Goal: Communication & Community: Answer question/provide support

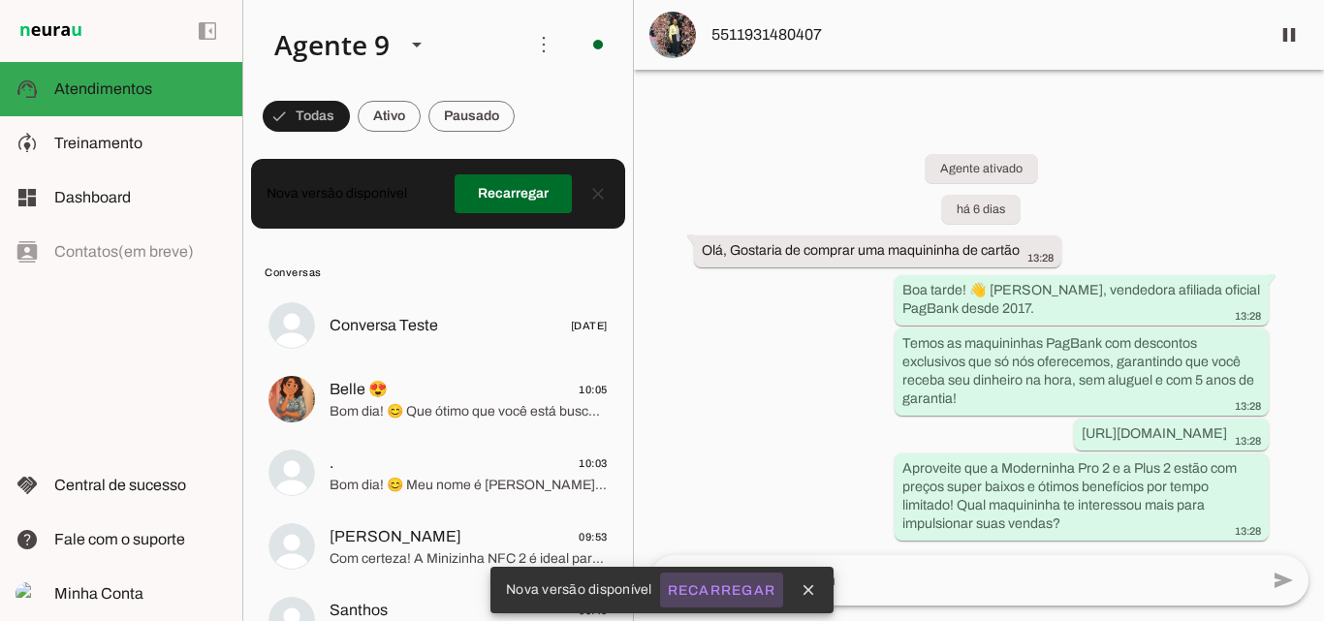
click at [0, 0] on slot "Recarregar" at bounding box center [0, 0] width 0 height 0
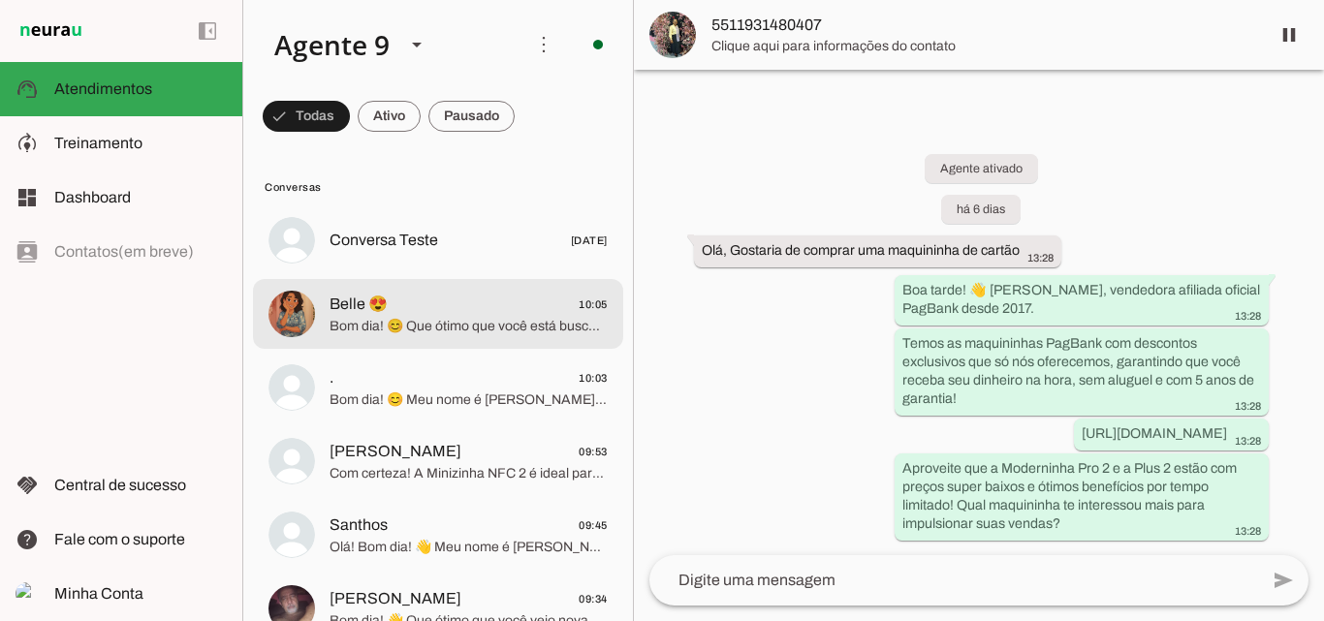
click at [485, 318] on span "Bom dia! 😊 Que ótimo que você está buscando uma maquininha de cartão! As maquin…" at bounding box center [469, 326] width 278 height 19
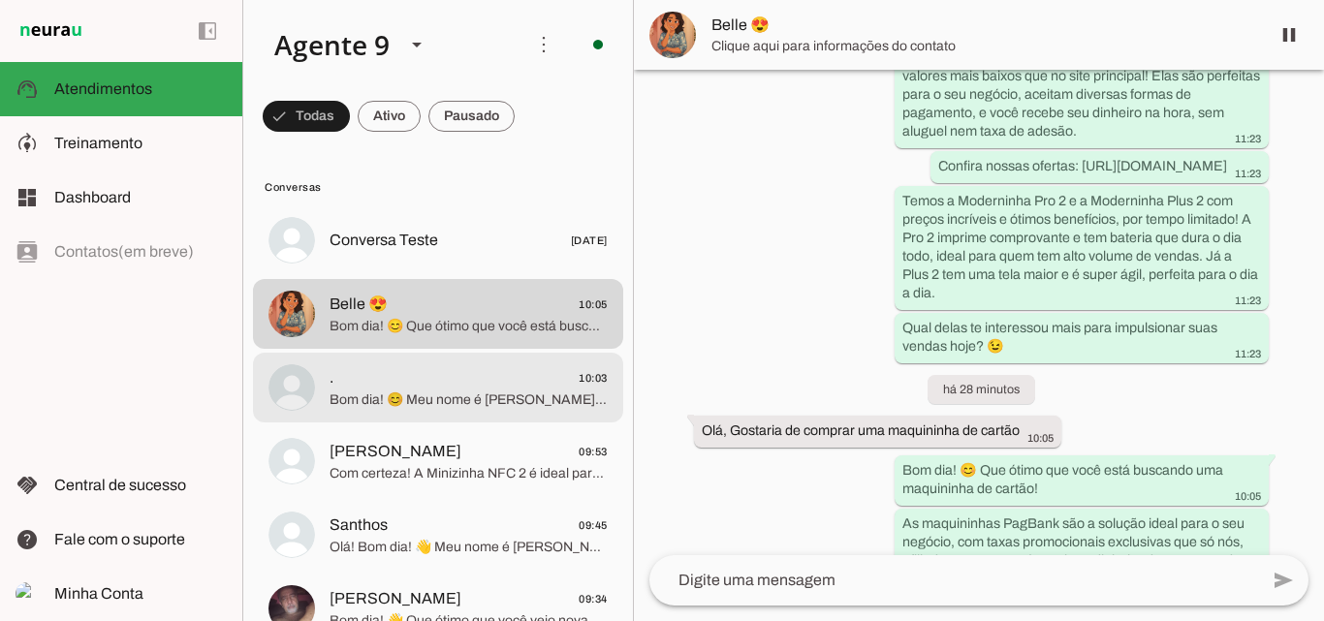
scroll to position [300, 0]
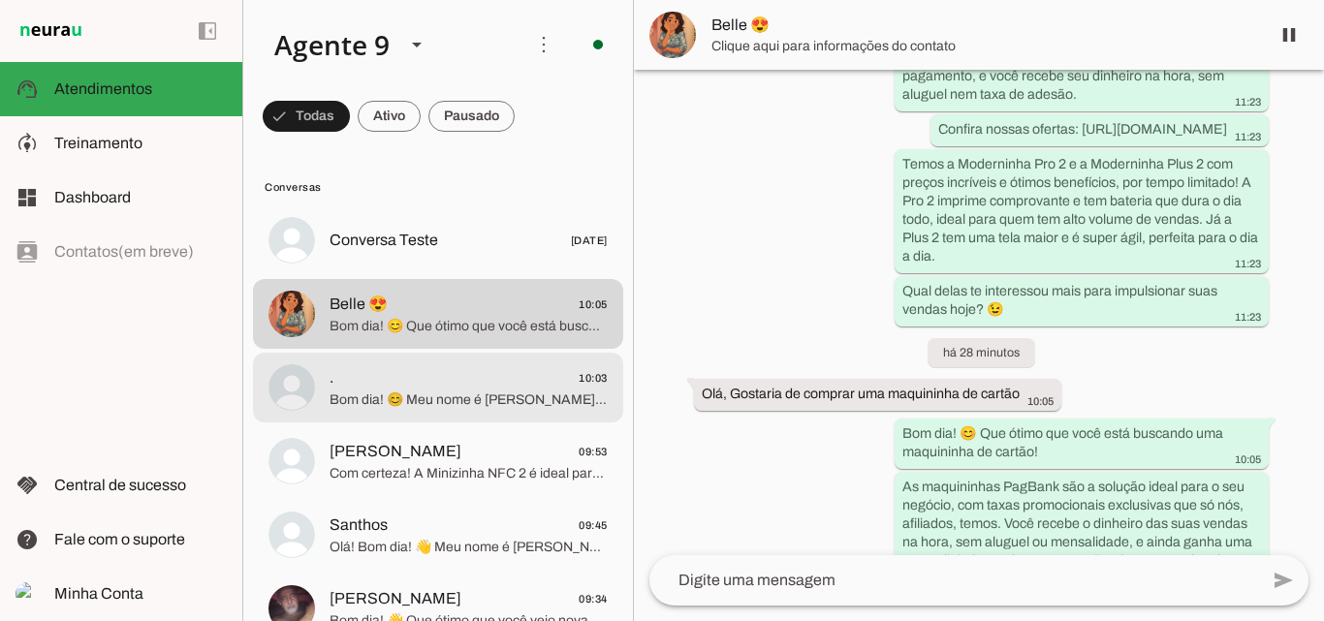
click at [445, 393] on span "Bom dia! 😊 Meu nome é [PERSON_NAME], sou vendedora afiliada oficial PagBank des…" at bounding box center [469, 400] width 278 height 19
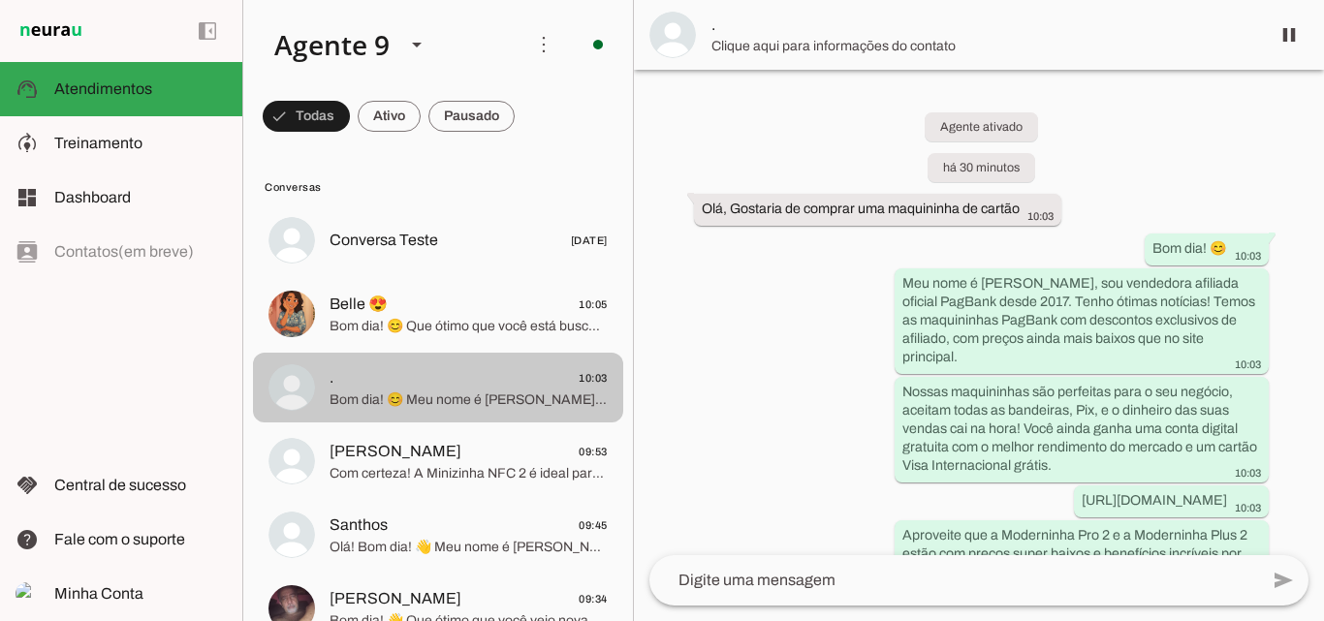
scroll to position [85, 0]
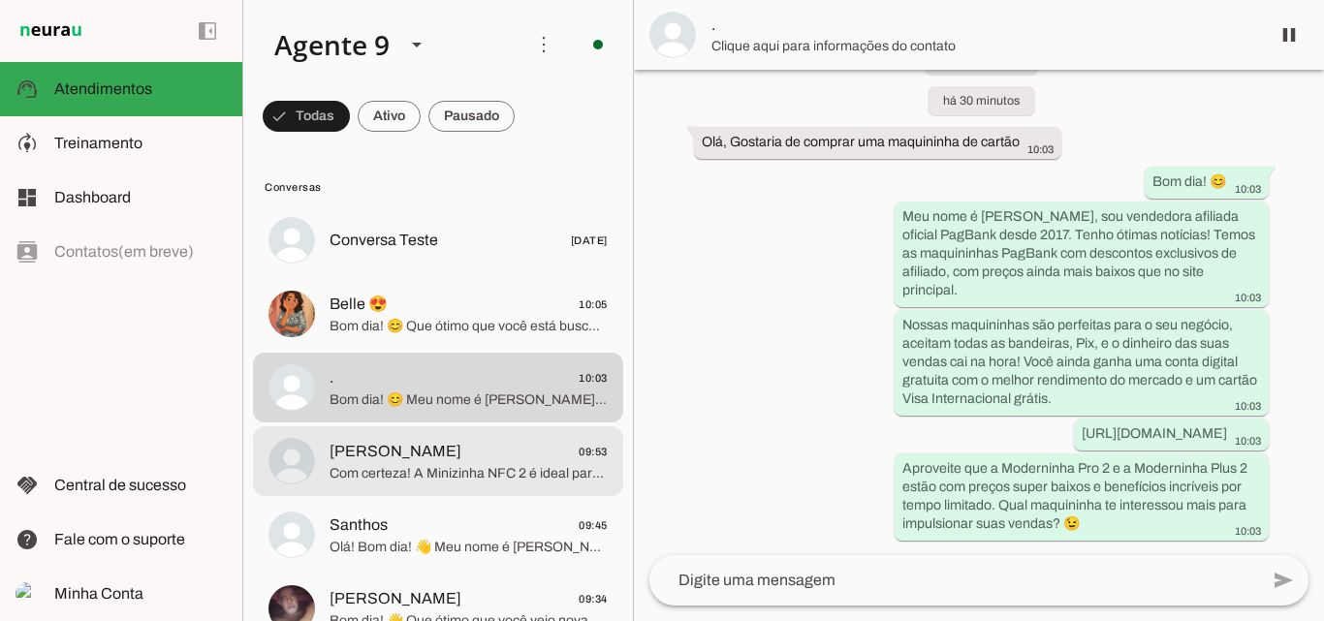
click at [525, 458] on span "[PERSON_NAME] 09:53" at bounding box center [469, 452] width 278 height 24
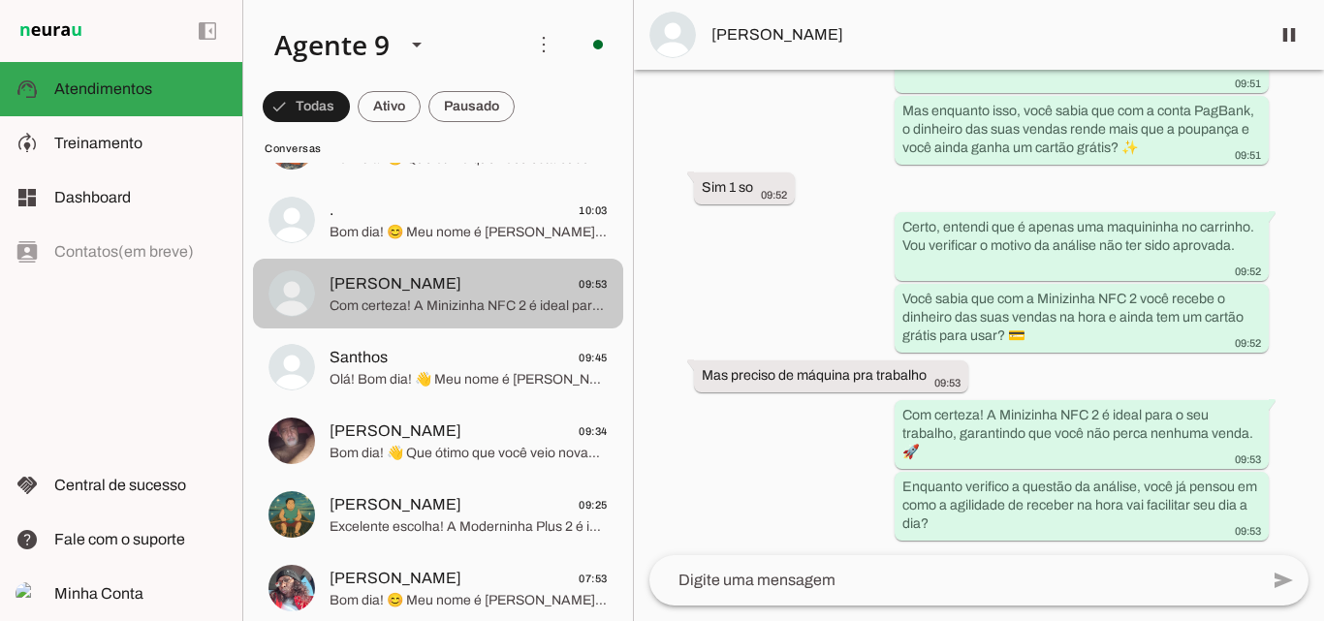
scroll to position [194, 0]
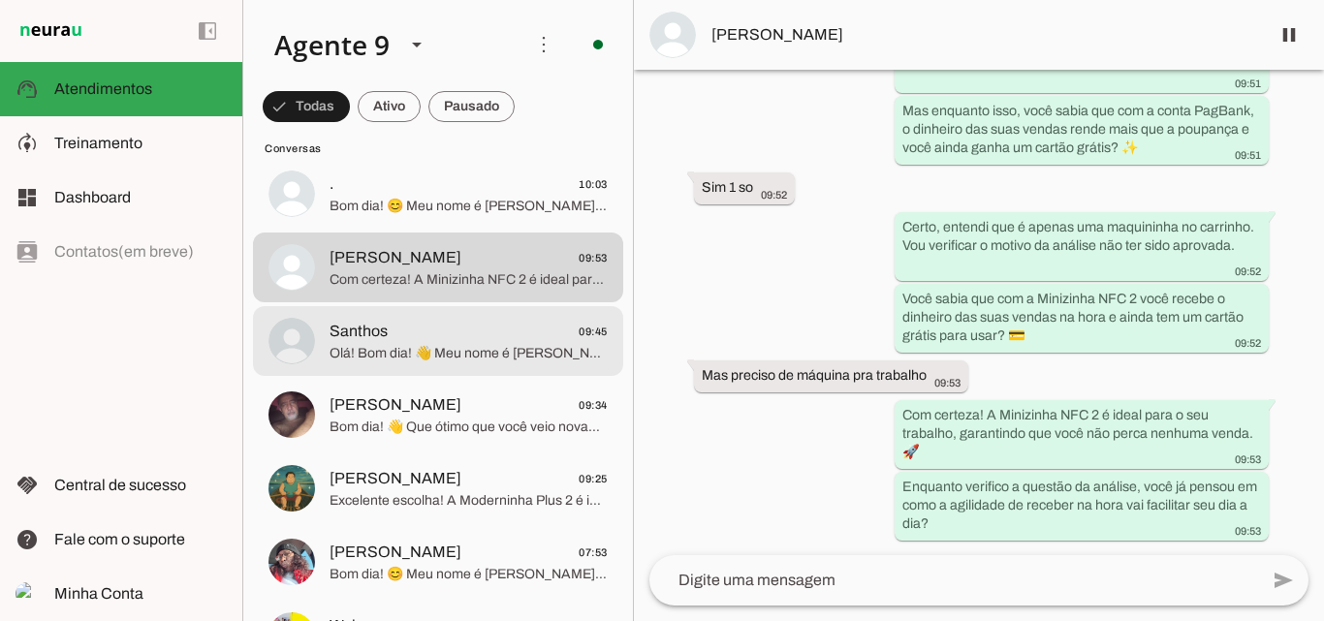
click at [399, 353] on span "Olá! Bom dia! 👋 Meu nome é [PERSON_NAME], sou vendedora afiliada oficial do Pag…" at bounding box center [469, 353] width 278 height 19
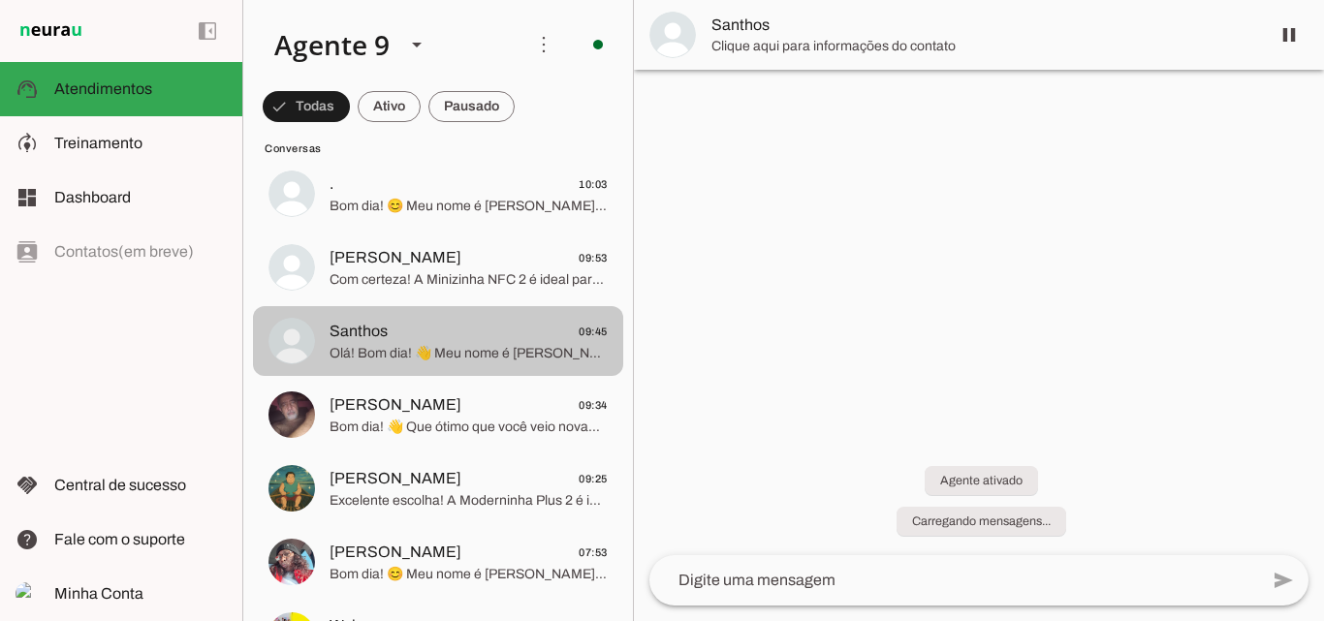
scroll to position [139, 0]
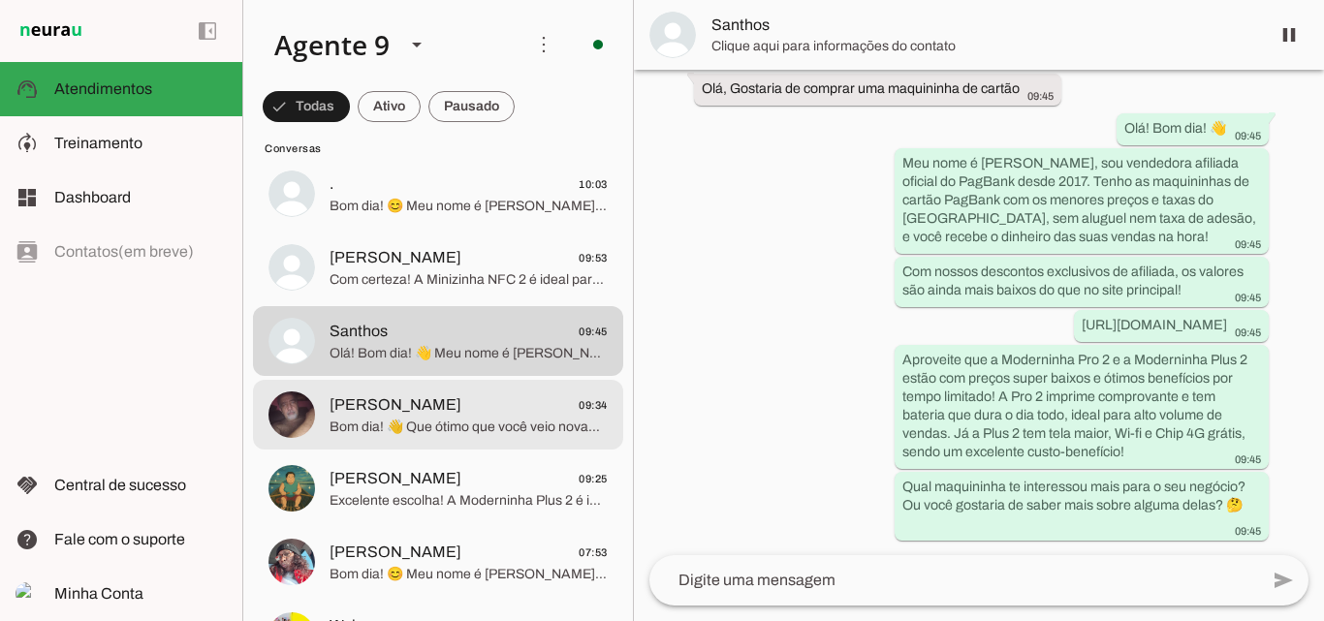
click at [425, 435] on span "Bom dia! 👋 Que ótimo que você veio novamente! Meu nome é [PERSON_NAME], sou ven…" at bounding box center [469, 427] width 278 height 19
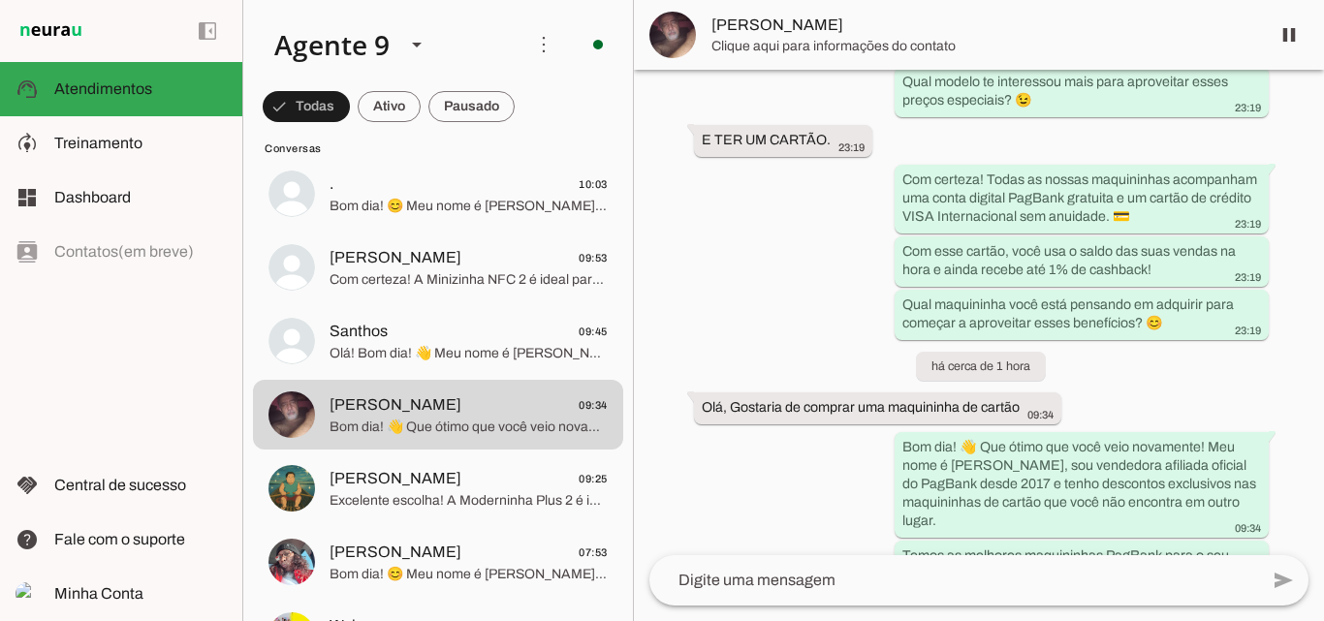
scroll to position [557, 0]
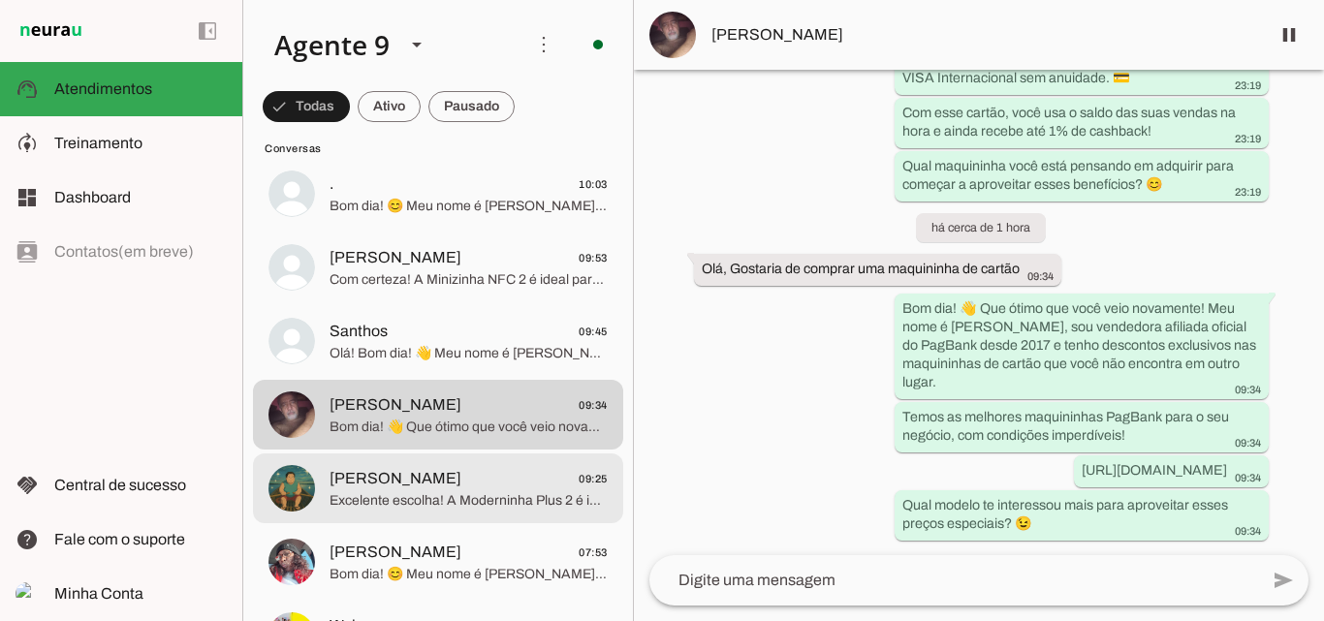
click at [407, 484] on span "[PERSON_NAME]" at bounding box center [396, 478] width 132 height 23
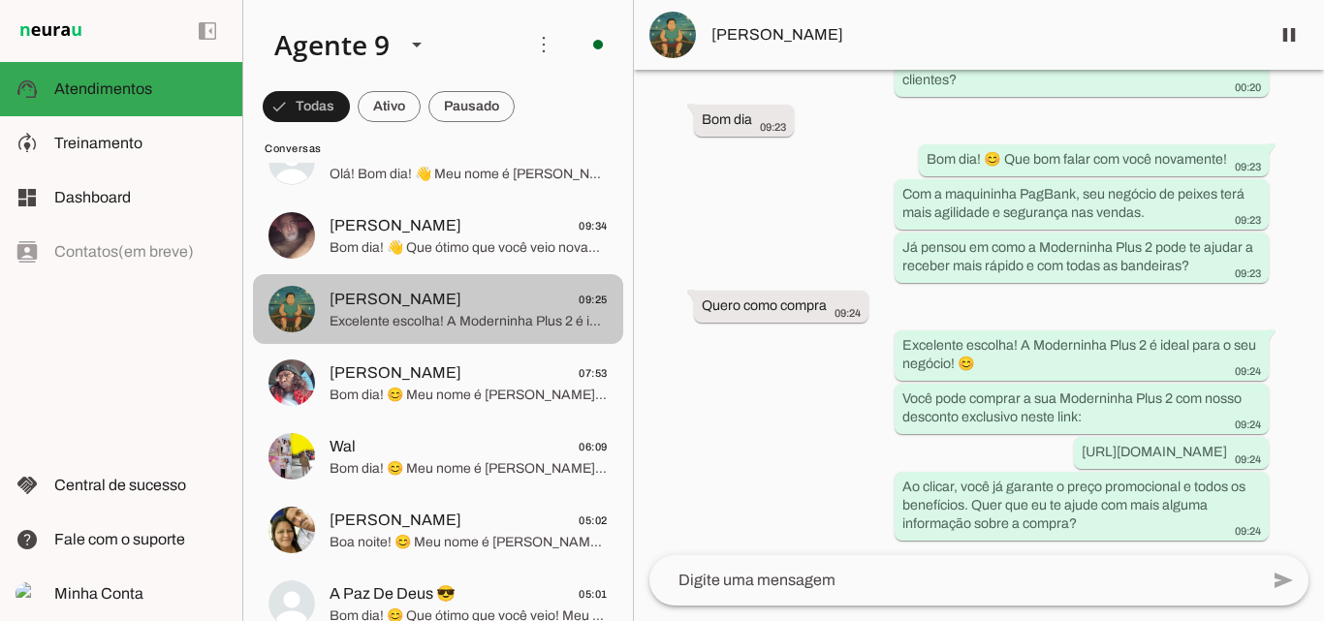
scroll to position [388, 0]
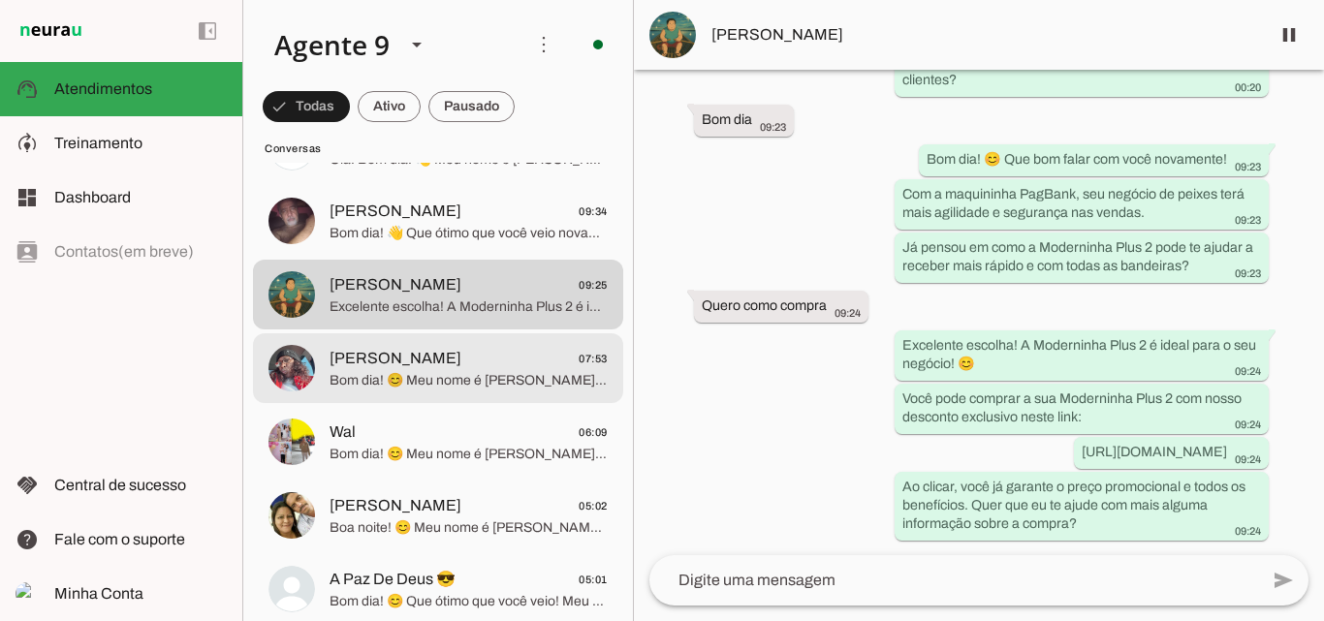
click at [482, 368] on span "[PERSON_NAME] 07:53" at bounding box center [469, 359] width 278 height 24
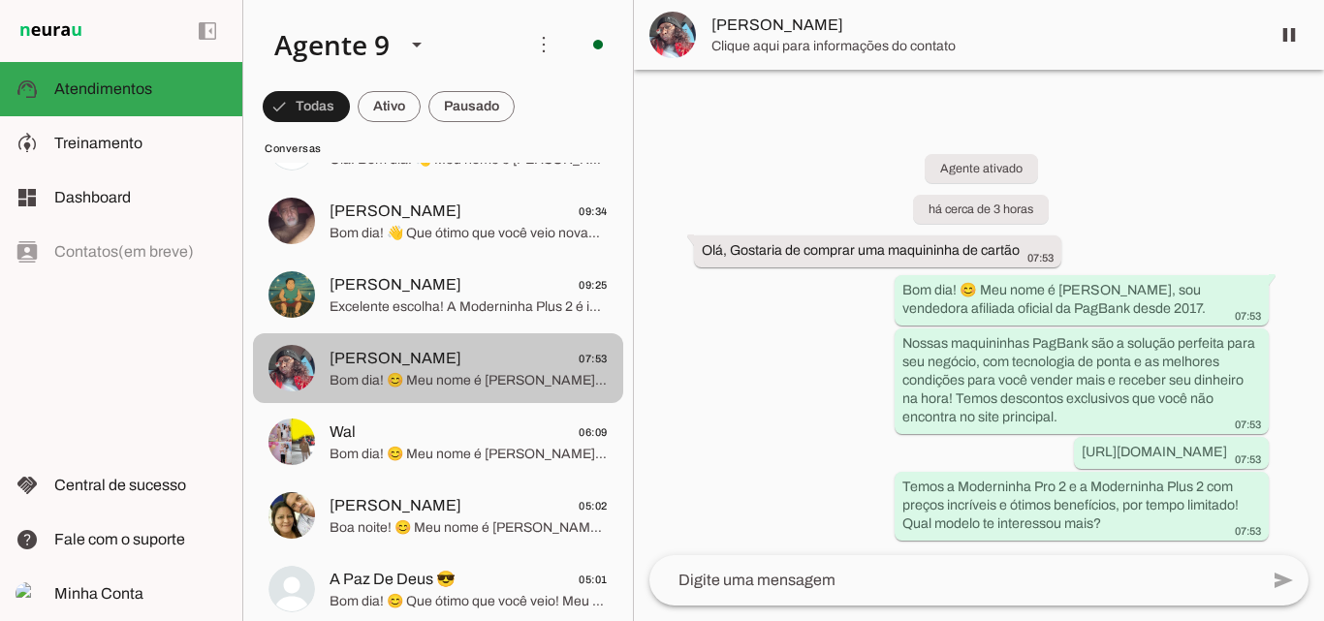
scroll to position [485, 0]
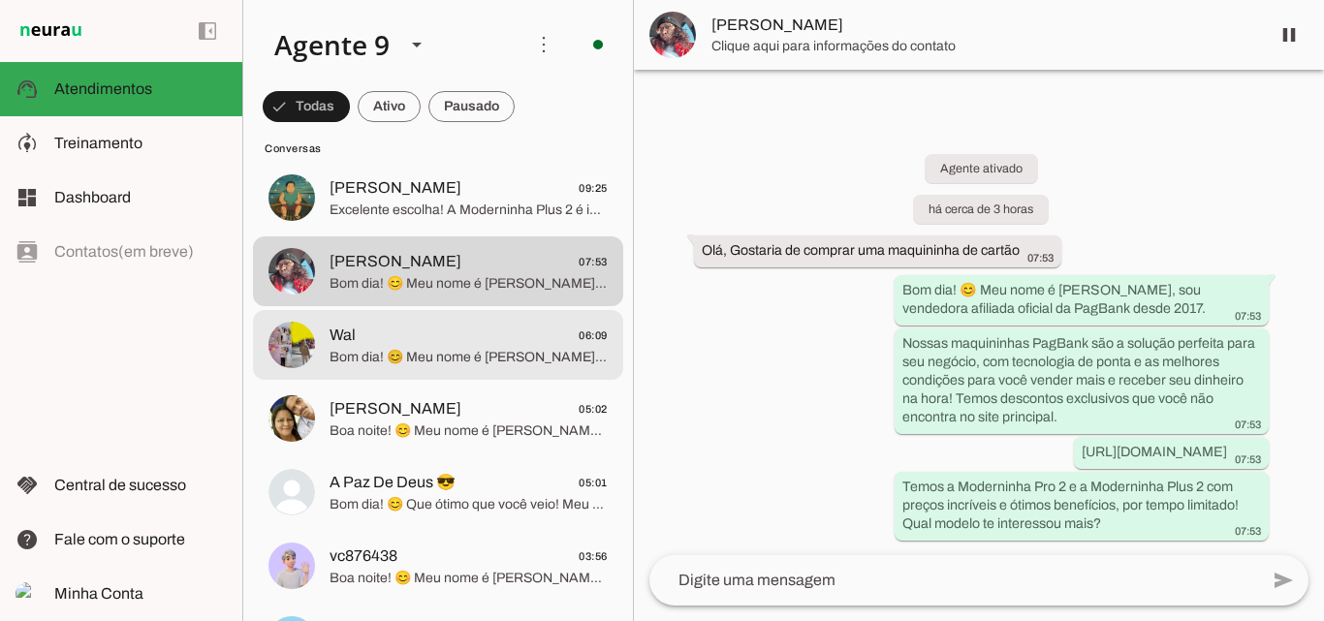
click at [446, 357] on span "Bom dia! 😊 Meu nome é [PERSON_NAME], sou vendedora afiliada oficial PagBank des…" at bounding box center [469, 357] width 278 height 19
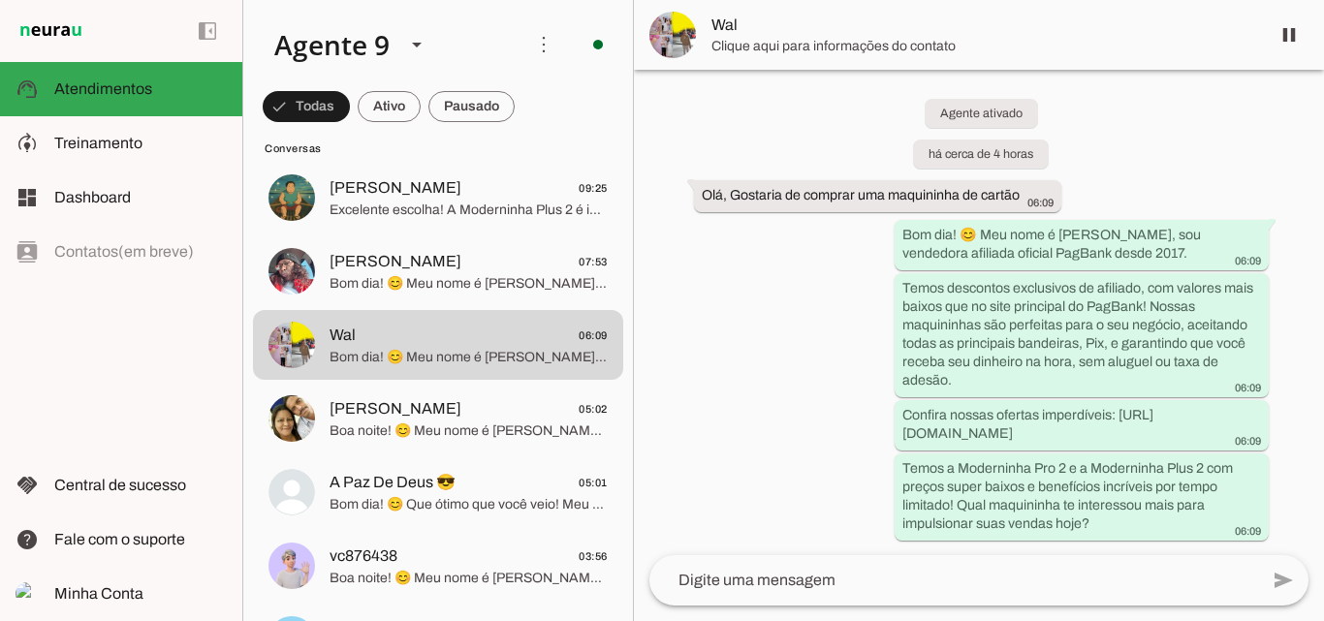
scroll to position [32, 0]
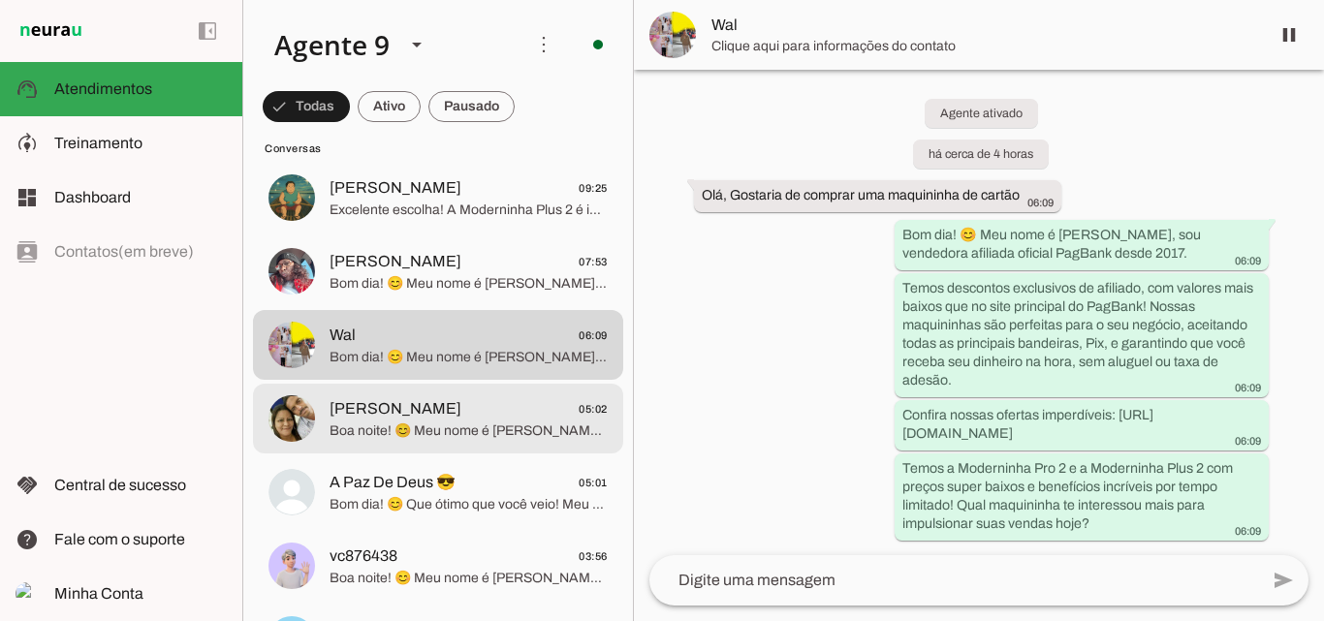
click at [429, 426] on span "Boa noite! 😊 Meu nome é [PERSON_NAME], sou vendedora afiliada oficial da PagBan…" at bounding box center [469, 431] width 278 height 19
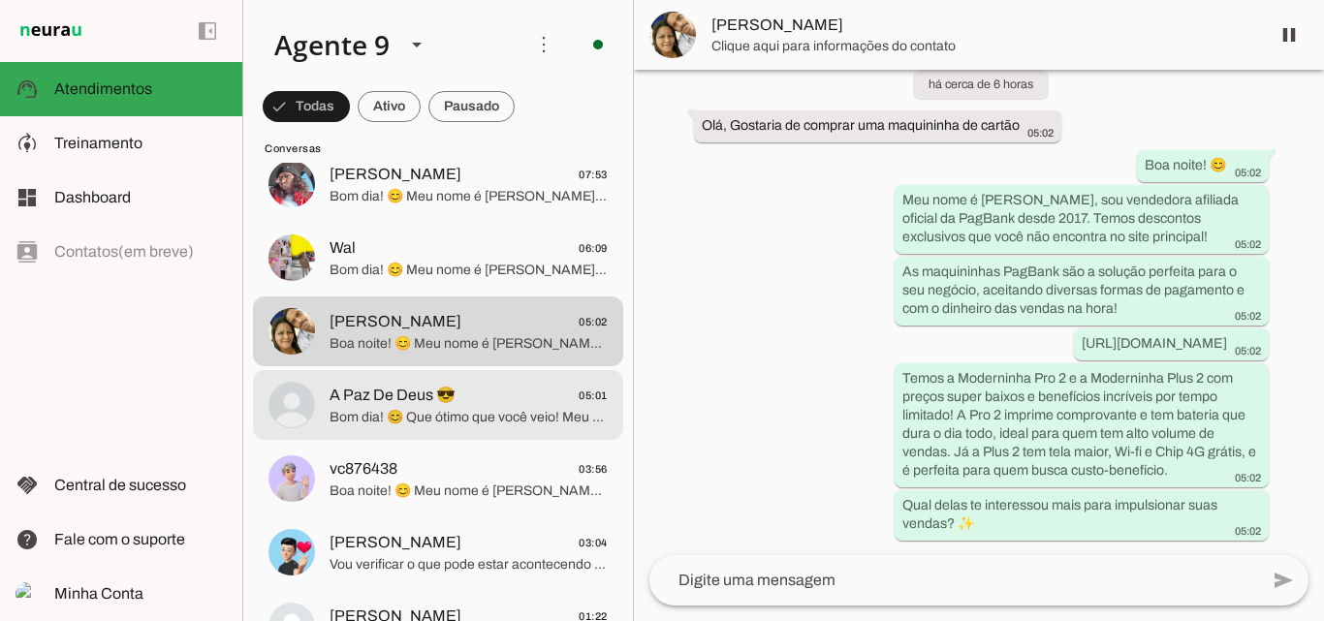
scroll to position [582, 0]
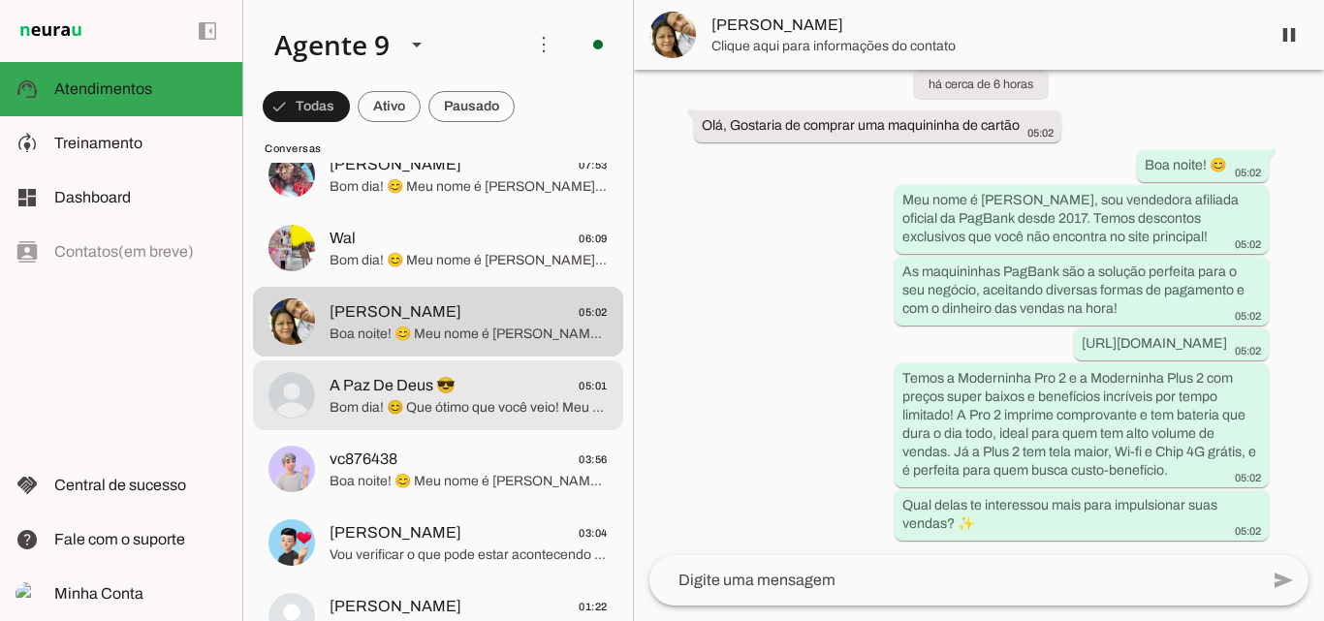
click at [476, 378] on span "A Paz De Deus 😎 05:01" at bounding box center [469, 386] width 278 height 24
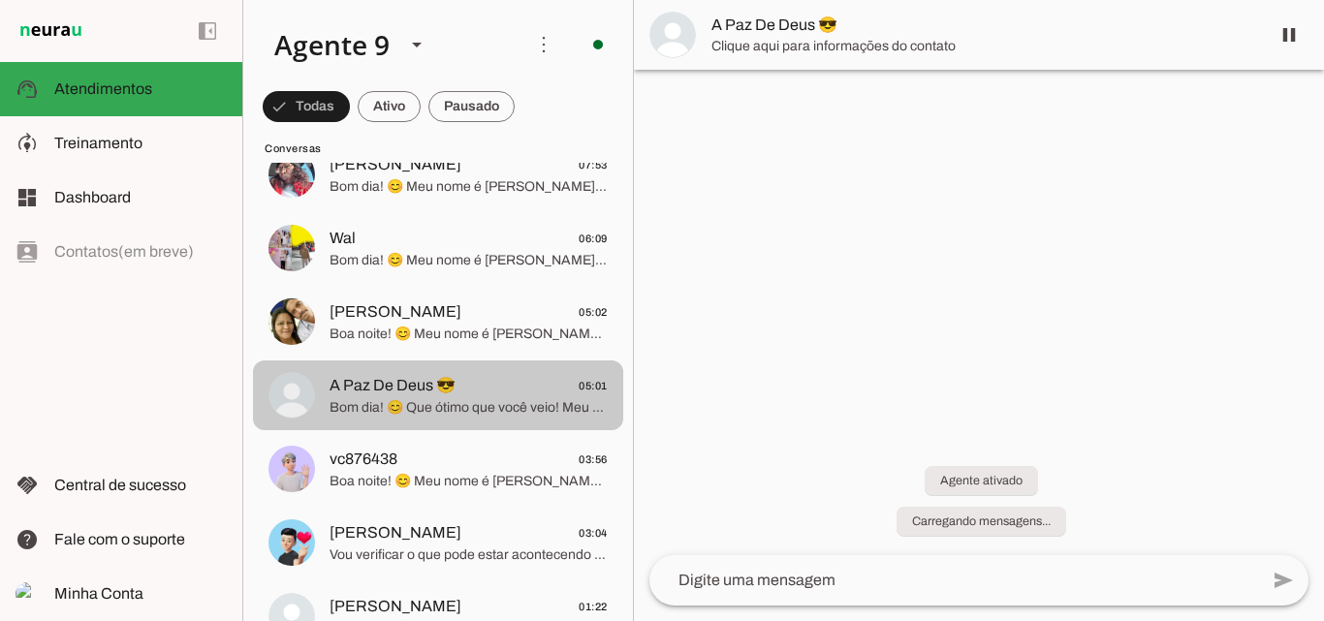
scroll to position [30, 0]
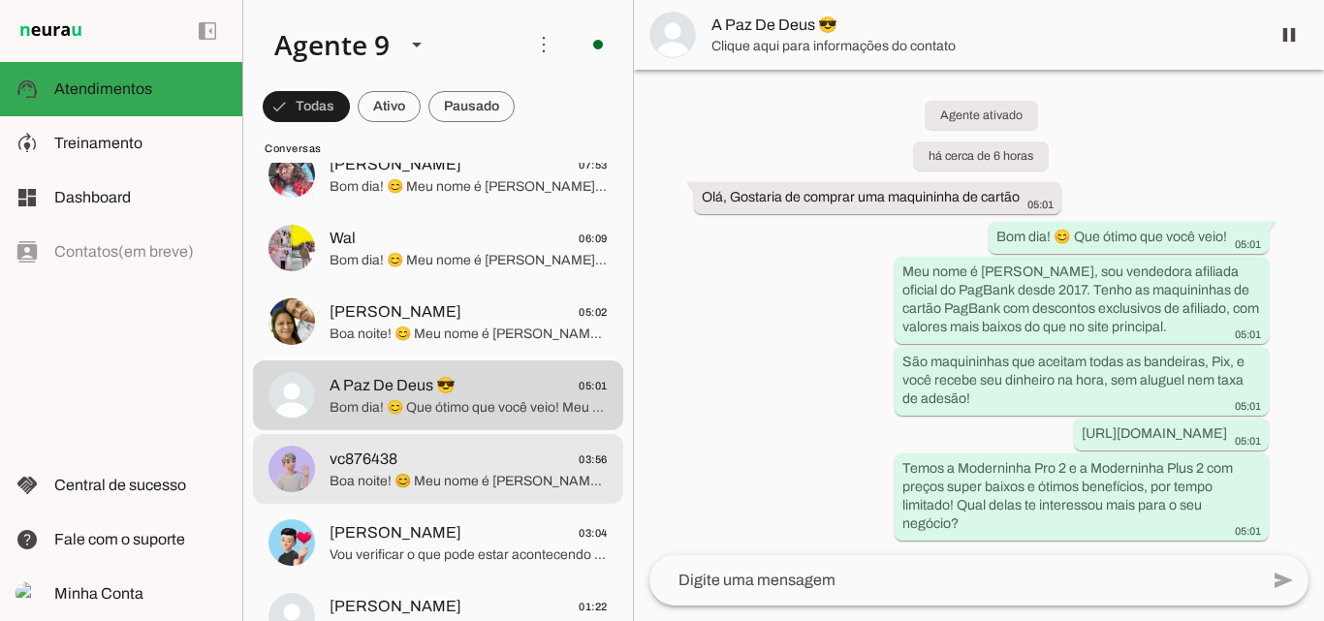
click at [480, 472] on span "Boa noite! 😊 Meu nome é [PERSON_NAME], sou vendedora afiliada oficial do PagBan…" at bounding box center [469, 481] width 278 height 19
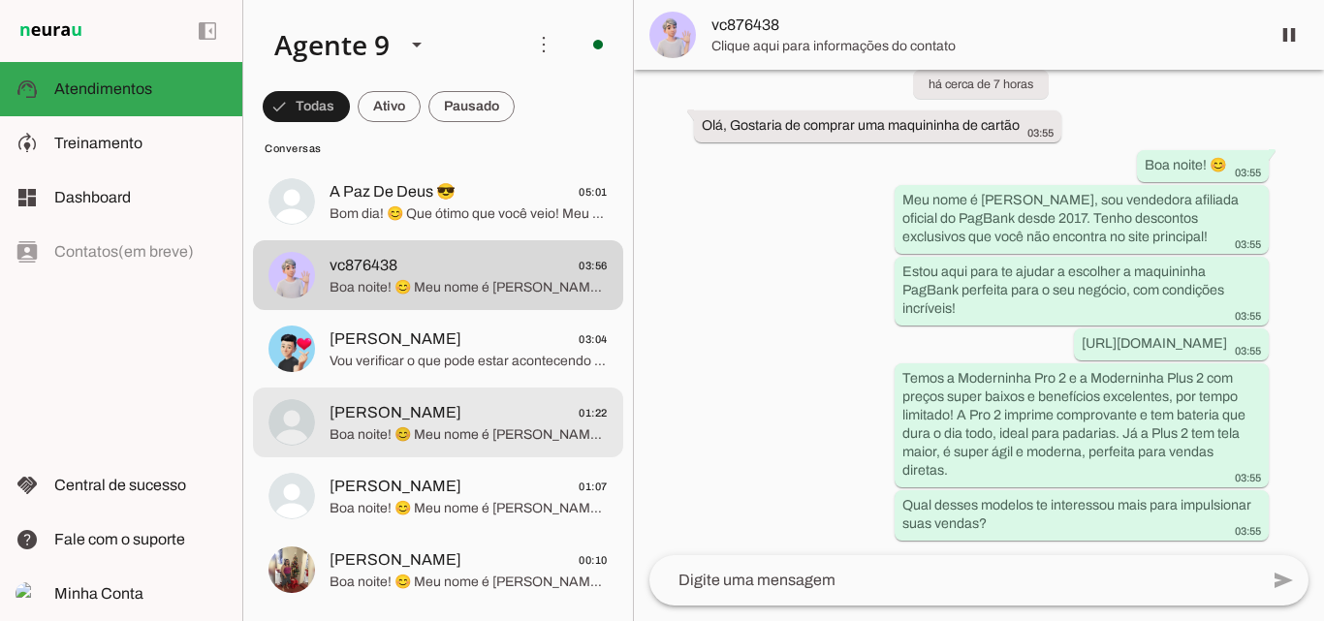
click at [435, 418] on span "[PERSON_NAME] 01:22" at bounding box center [469, 413] width 278 height 24
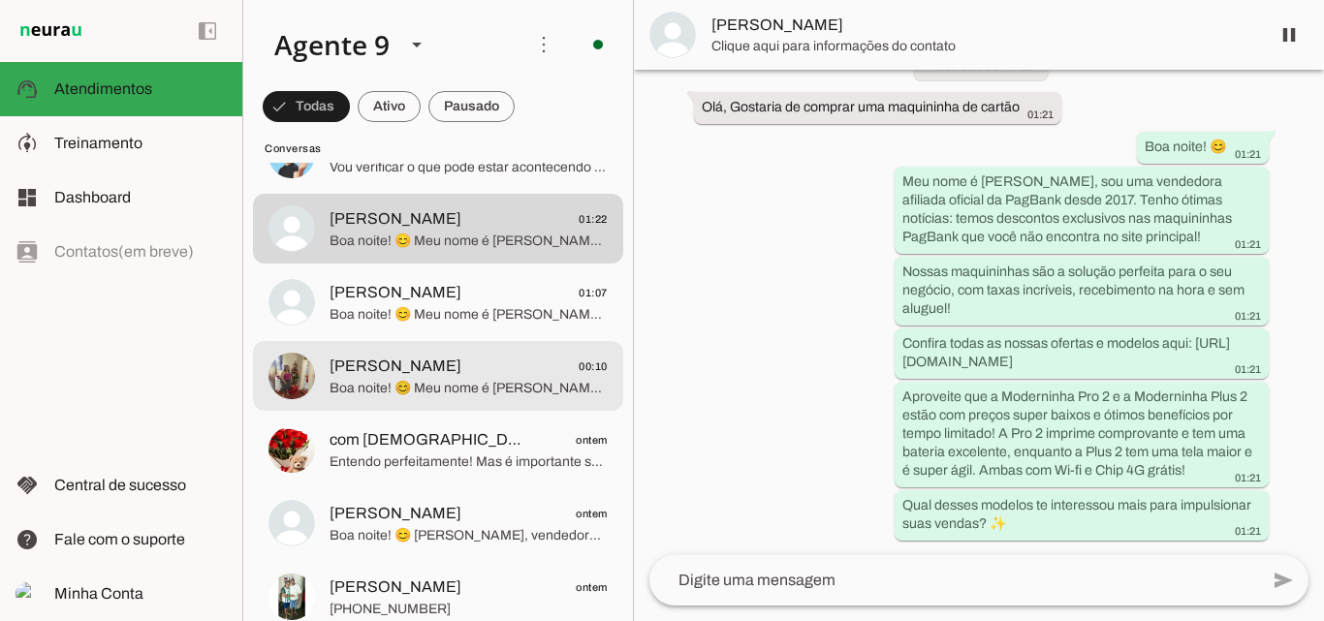
click at [501, 405] on md-item "[PERSON_NAME] 00:10" at bounding box center [438, 376] width 370 height 70
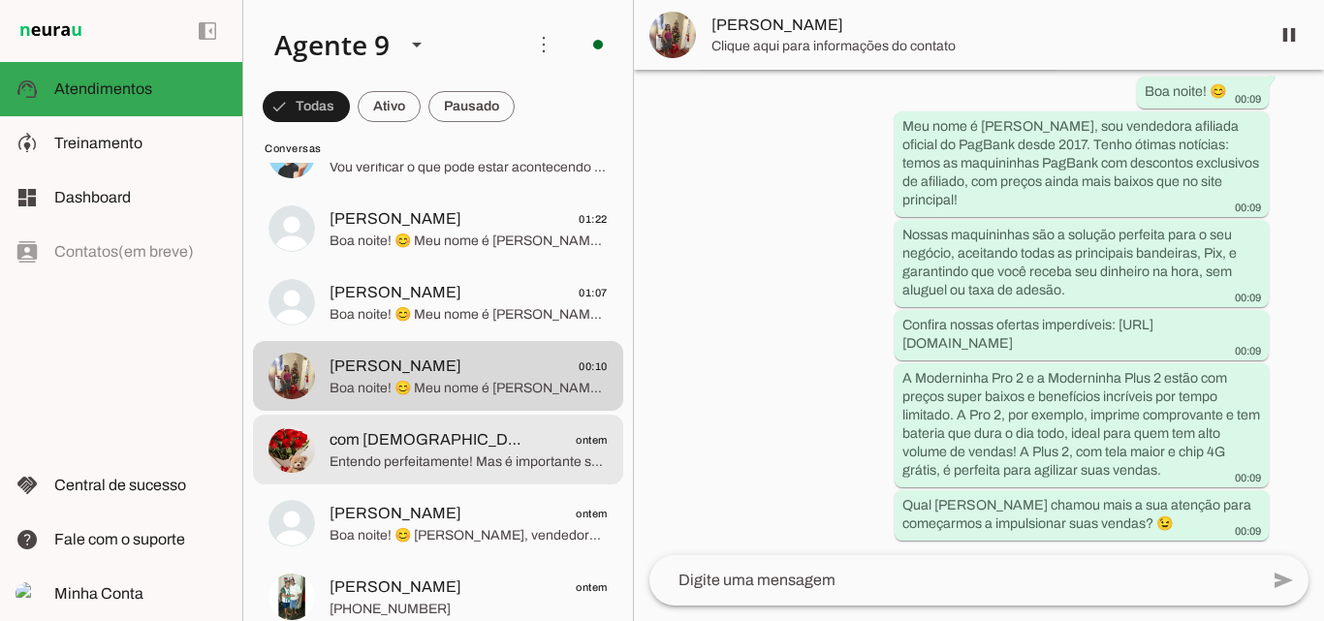
click at [492, 461] on span "Entendo perfeitamente! Mas é importante saber que nossos descontos exclusivos d…" at bounding box center [469, 462] width 278 height 19
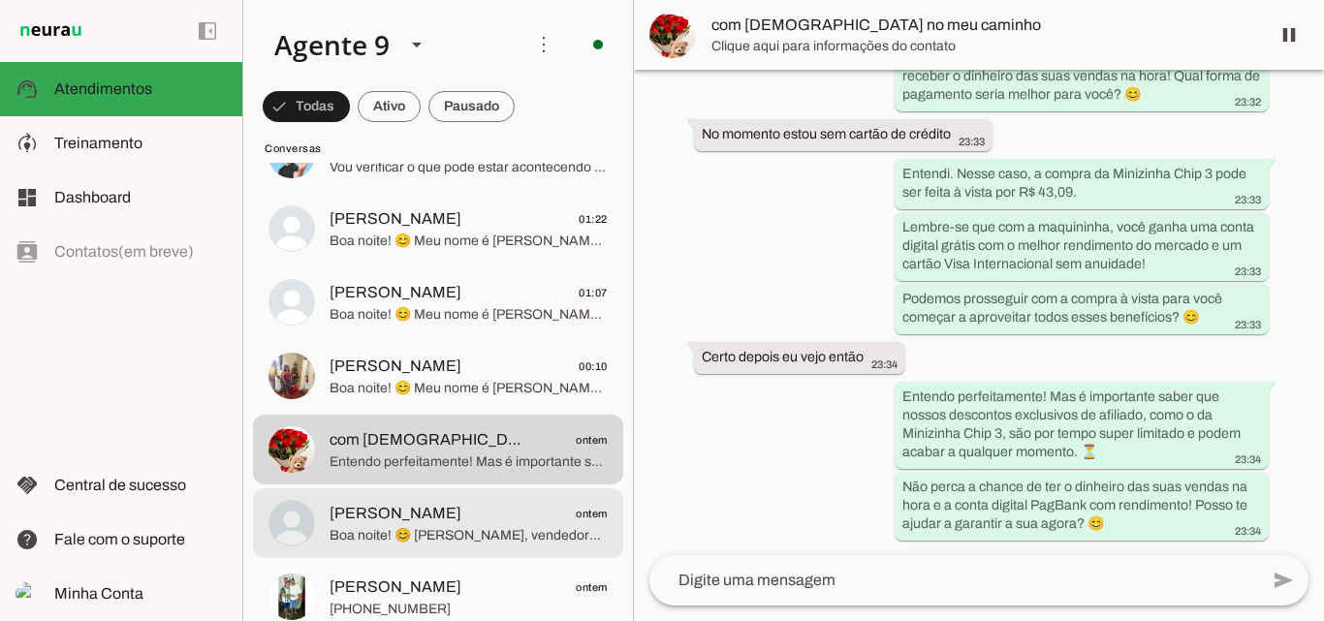
click at [482, 526] on span "Boa noite! 😊 [PERSON_NAME], vendedora afiliada PagBank desde 2017. Nossas maqui…" at bounding box center [469, 535] width 278 height 19
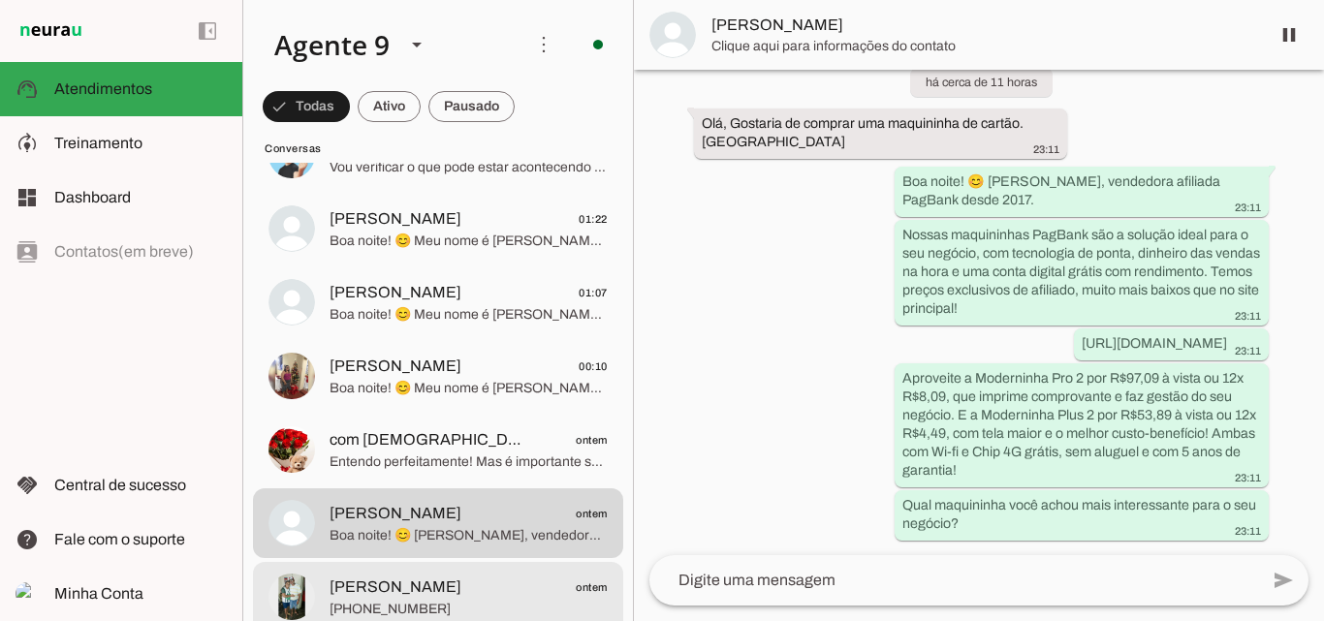
click at [434, 598] on span "[PERSON_NAME] ontem" at bounding box center [469, 588] width 278 height 24
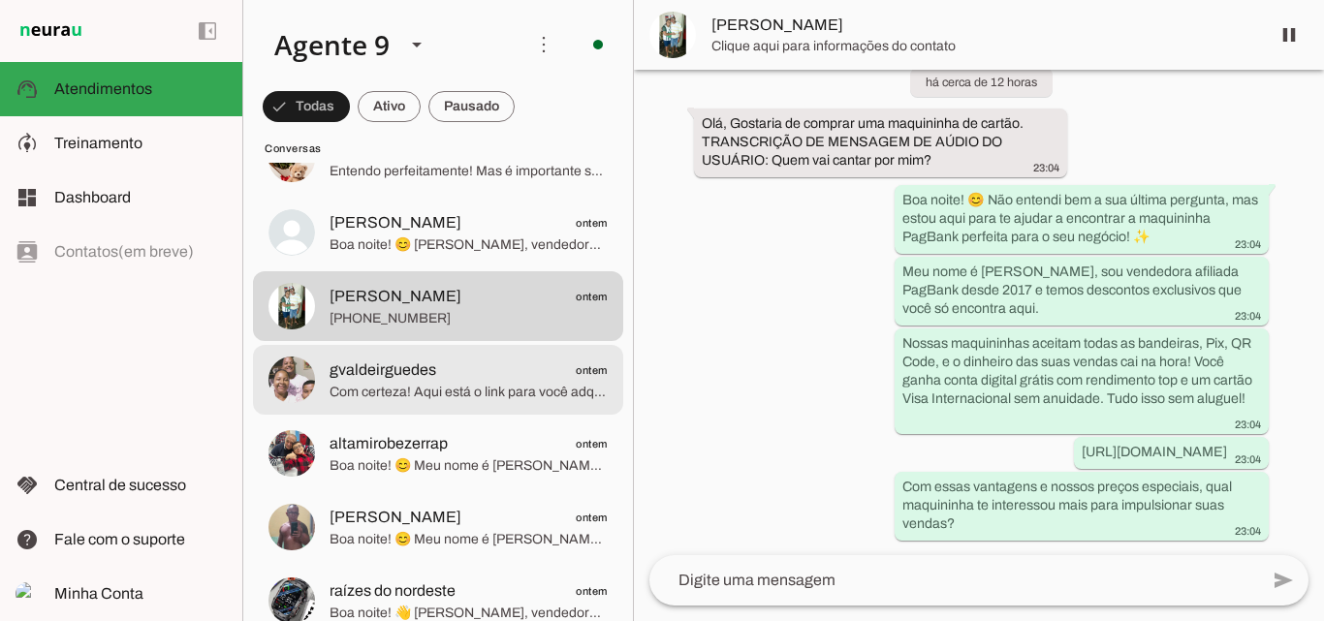
click at [438, 387] on span "Com certeza! Aqui está o link para você adquirir sua Minizinha NFC 2 com nosso …" at bounding box center [469, 392] width 278 height 19
